Goal: Task Accomplishment & Management: Manage account settings

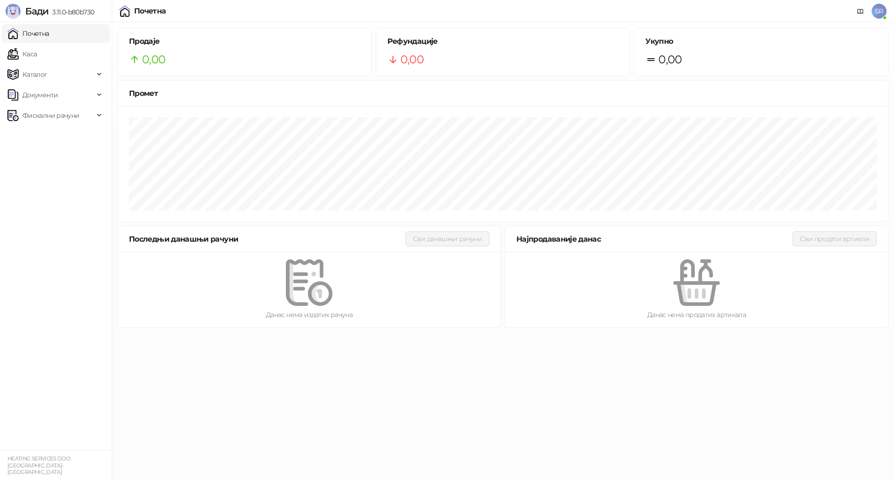
drag, startPoint x: 782, startPoint y: 428, endPoint x: 780, endPoint y: 423, distance: 5.6
click at [783, 333] on html "[PERSON_NAME] 3.11.0-b80b730 Почетна Каса Каталог Документи Фискални рачуни HEA…" at bounding box center [447, 166] width 894 height 333
click at [37, 54] on link "Каса" at bounding box center [21, 54] width 29 height 19
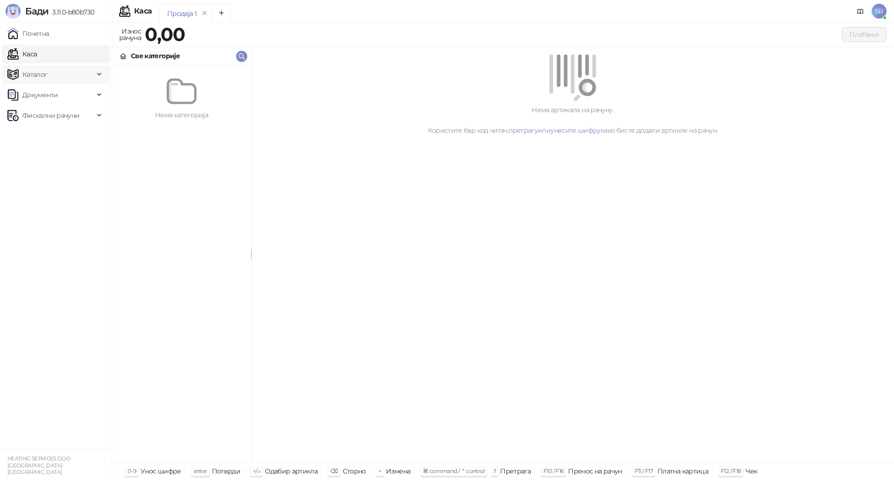
click at [62, 73] on span "Каталог" at bounding box center [50, 74] width 87 height 19
click at [62, 115] on link "Категорије" at bounding box center [36, 115] width 51 height 19
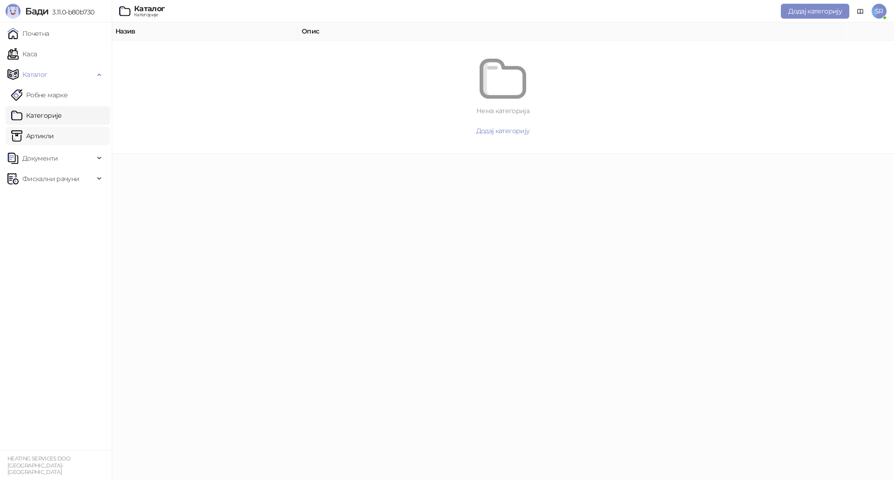
click at [54, 130] on link "Артикли" at bounding box center [32, 136] width 43 height 19
click at [62, 156] on span "Документи" at bounding box center [50, 158] width 87 height 19
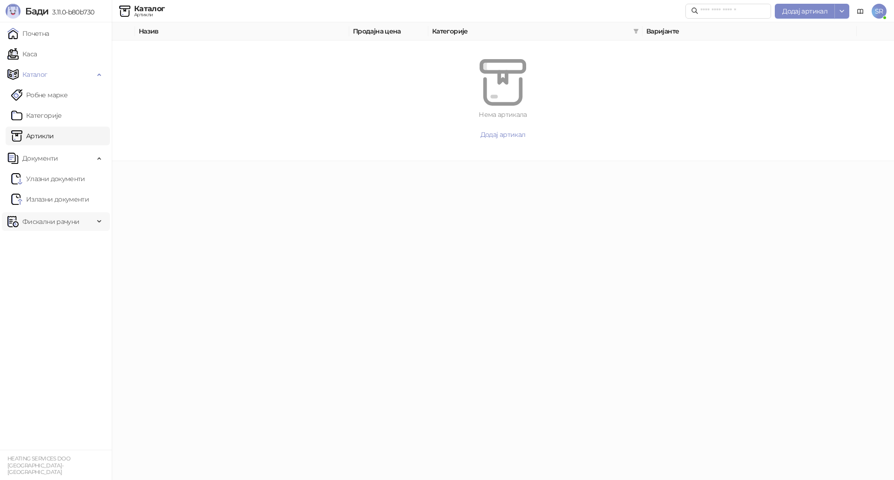
click at [74, 224] on span "Фискални рачуни" at bounding box center [50, 221] width 57 height 19
click at [879, 12] on span "SR" at bounding box center [879, 11] width 15 height 15
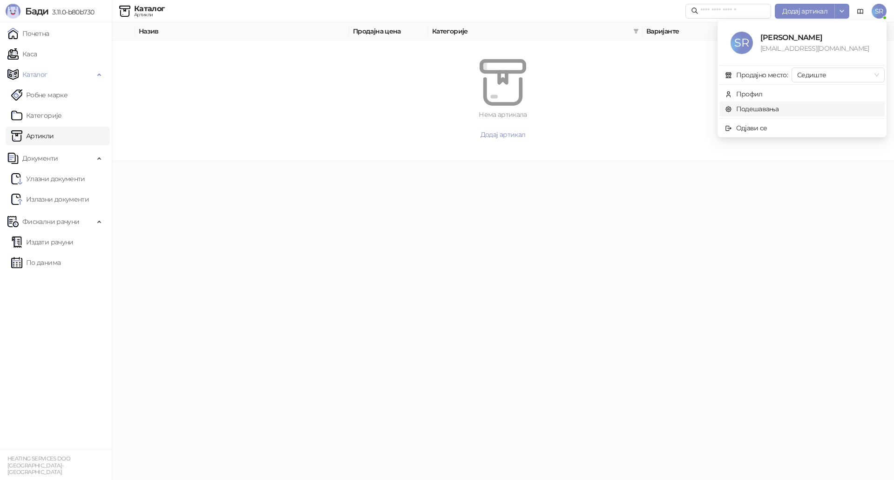
click at [762, 109] on link "Подешавања" at bounding box center [752, 109] width 54 height 8
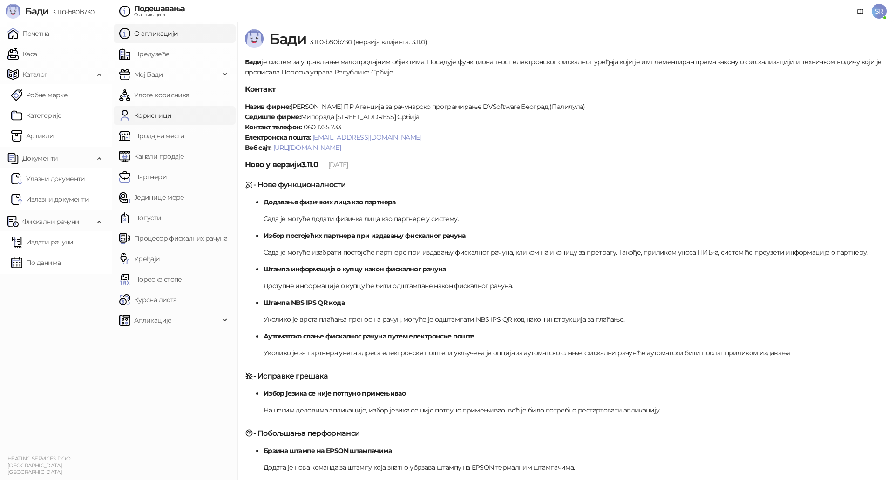
click at [159, 110] on link "Корисници" at bounding box center [145, 115] width 52 height 19
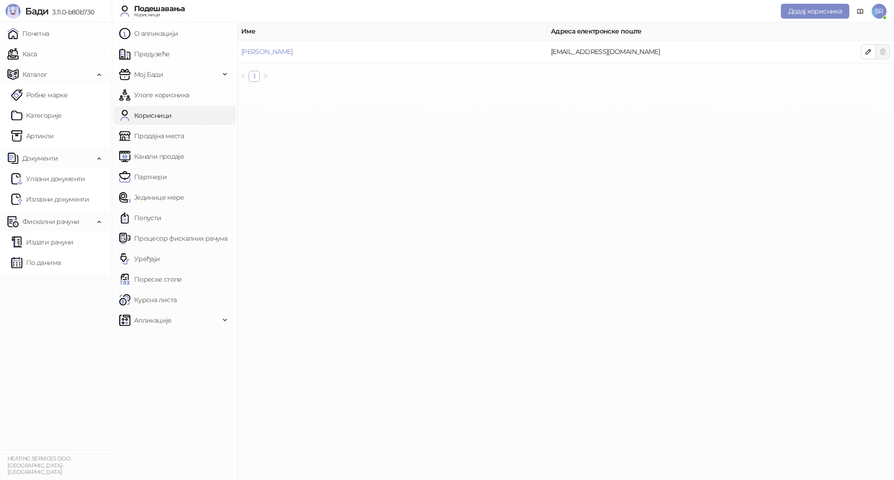
click at [257, 76] on link "1" at bounding box center [254, 76] width 10 height 10
click at [173, 139] on link "Продајна места" at bounding box center [151, 136] width 65 height 19
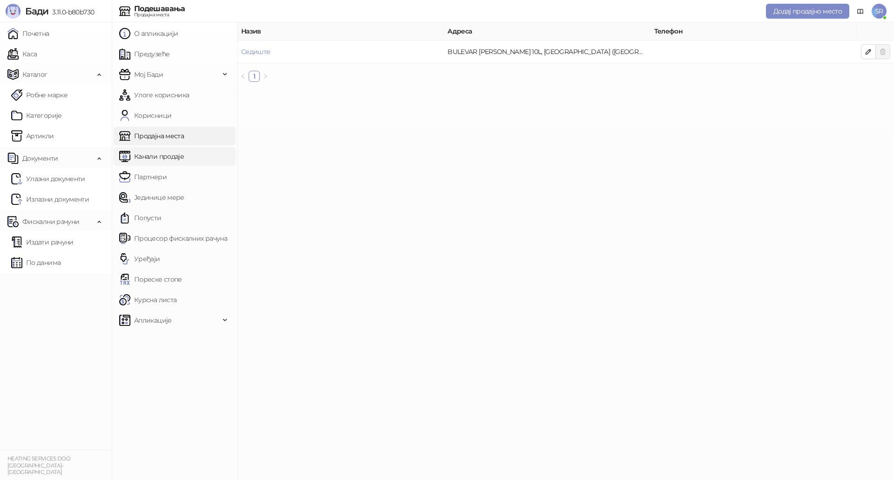
click at [168, 153] on link "Канали продаје" at bounding box center [151, 156] width 65 height 19
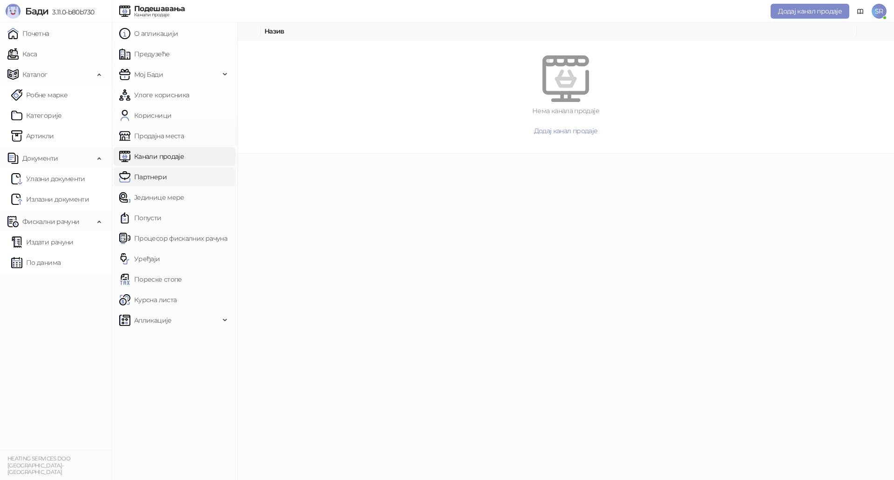
click at [160, 169] on link "Партнери" at bounding box center [142, 177] width 47 height 19
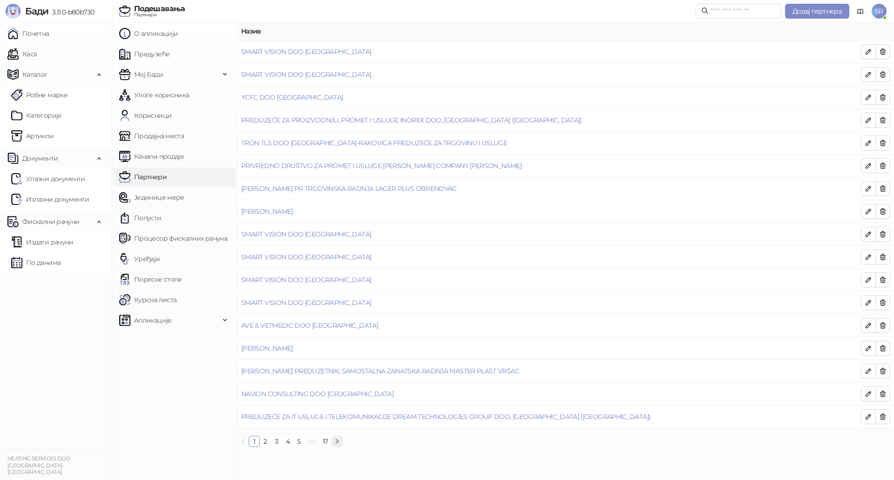
click at [339, 441] on icon "right" at bounding box center [337, 441] width 3 height 5
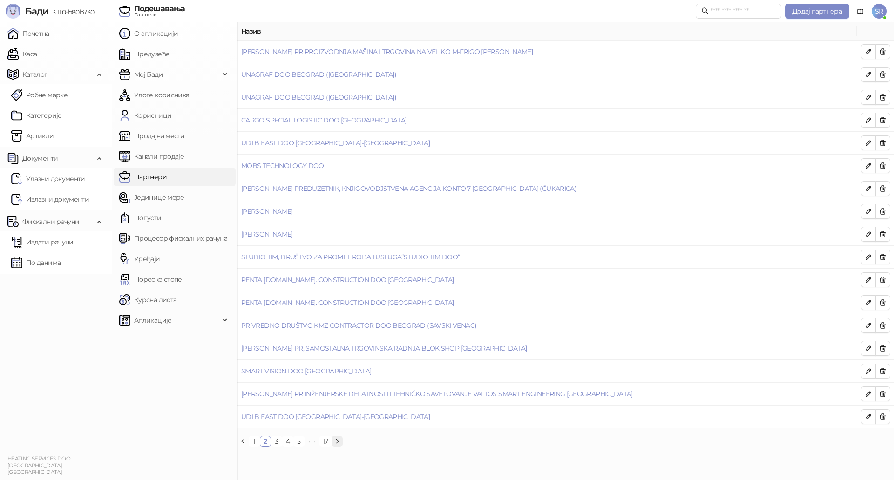
click at [339, 442] on icon "right" at bounding box center [337, 442] width 6 height 6
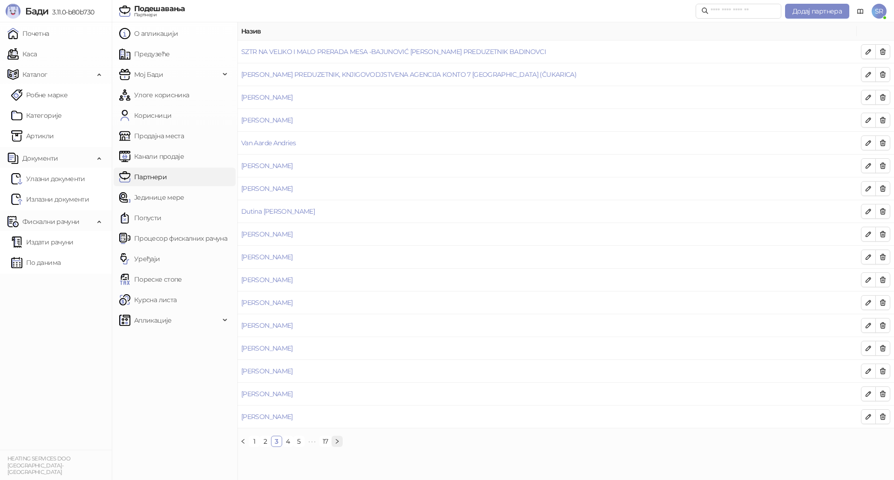
click at [339, 442] on icon "right" at bounding box center [337, 442] width 6 height 6
click at [339, 442] on link "17" at bounding box center [336, 441] width 11 height 10
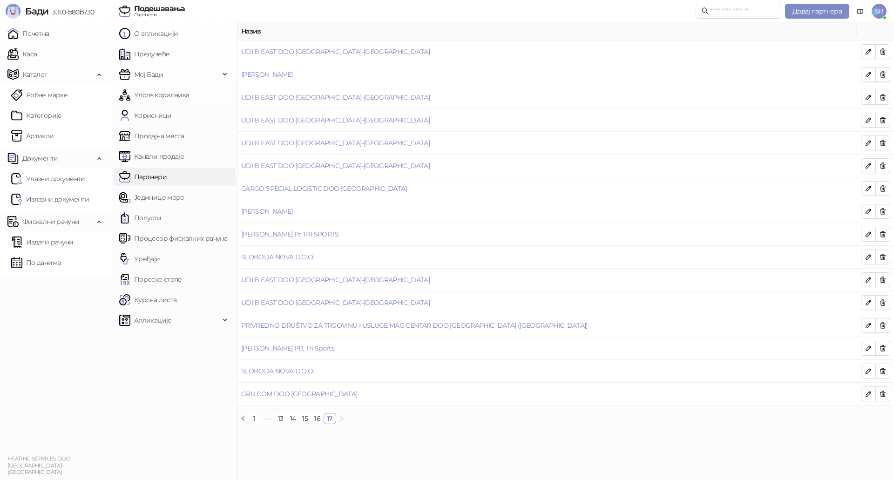
click at [339, 442] on main "Назив UDI B EAST DOO [GEOGRAPHIC_DATA]-[GEOGRAPHIC_DATA] [PERSON_NAME] UDI B EA…" at bounding box center [565, 251] width 657 height 458
click at [242, 418] on icon "left" at bounding box center [242, 418] width 3 height 5
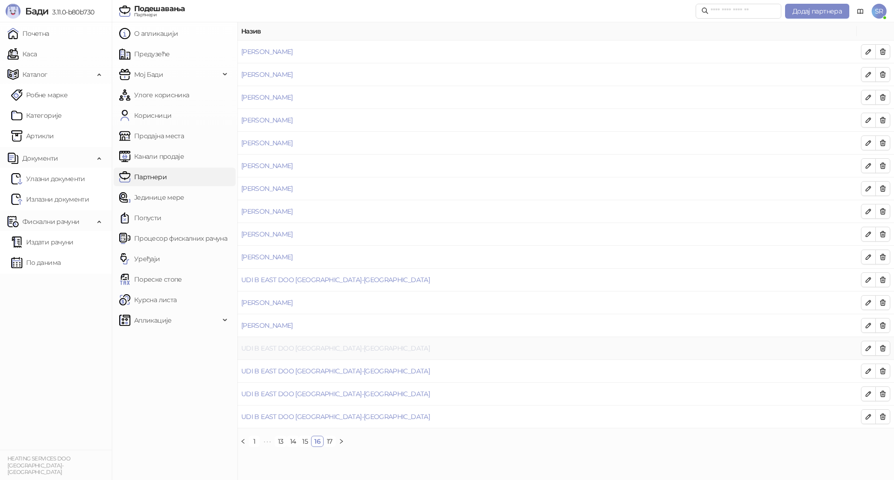
click at [313, 346] on link "UDI B EAST DOO [GEOGRAPHIC_DATA]-[GEOGRAPHIC_DATA]" at bounding box center [335, 348] width 189 height 8
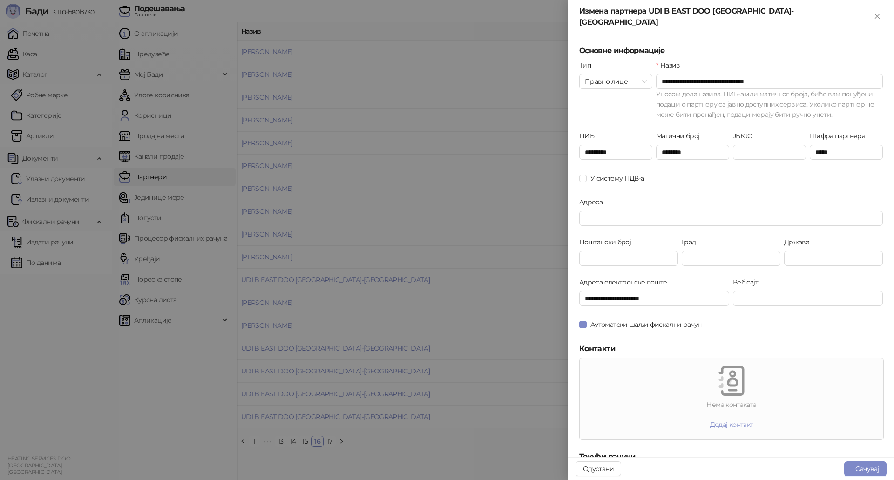
click at [376, 172] on div at bounding box center [447, 240] width 894 height 480
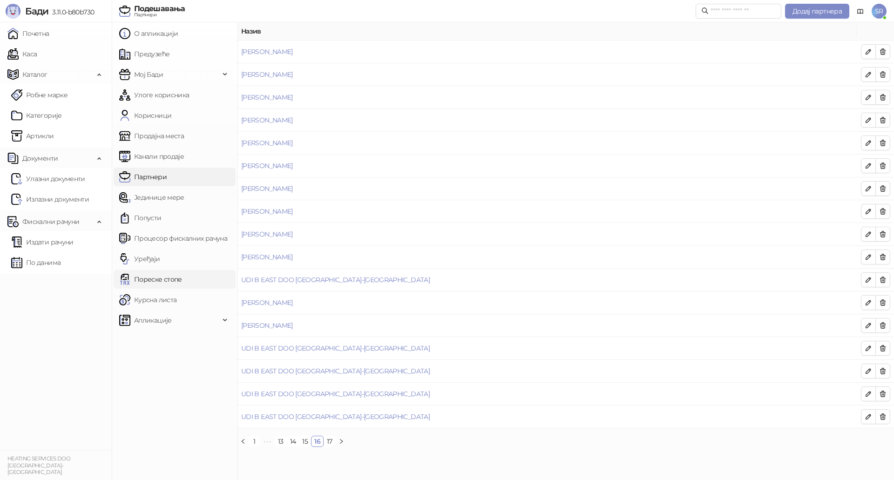
click at [182, 276] on link "Пореске стопе" at bounding box center [150, 279] width 63 height 19
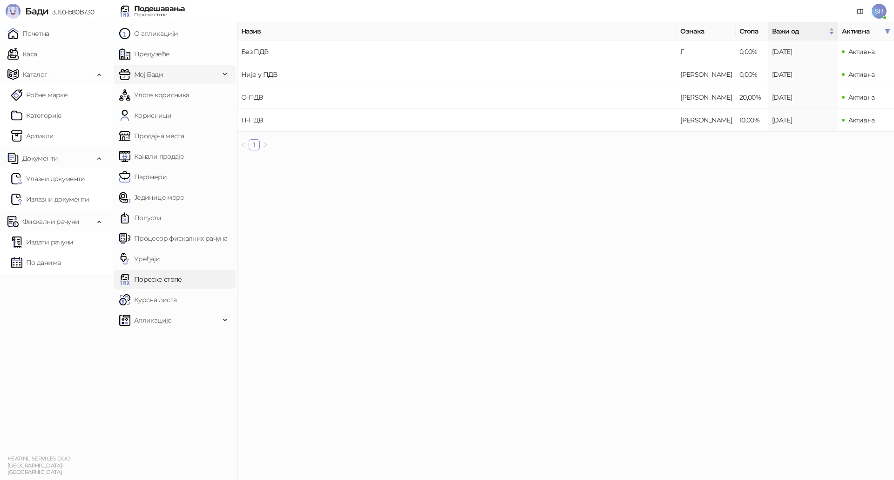
click at [200, 76] on span "Мој Бади" at bounding box center [169, 74] width 101 height 19
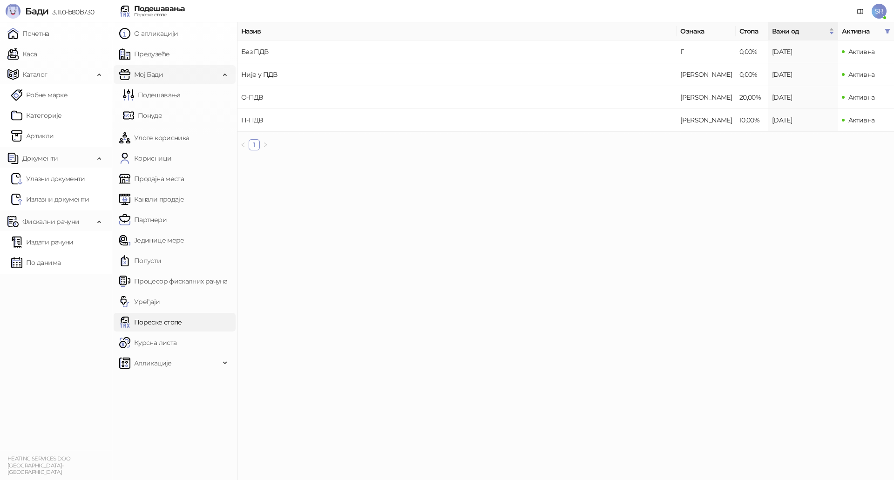
click at [181, 76] on span "Мој Бади" at bounding box center [169, 74] width 101 height 19
